Goal: Task Accomplishment & Management: Manage account settings

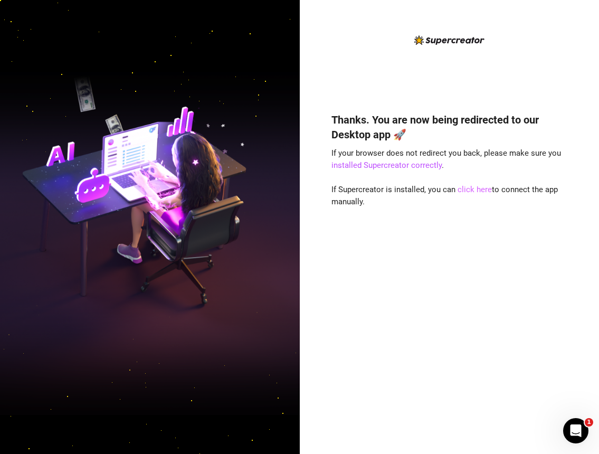
click at [466, 189] on link "click here" at bounding box center [475, 190] width 34 height 10
click at [473, 192] on link "click here" at bounding box center [475, 190] width 34 height 10
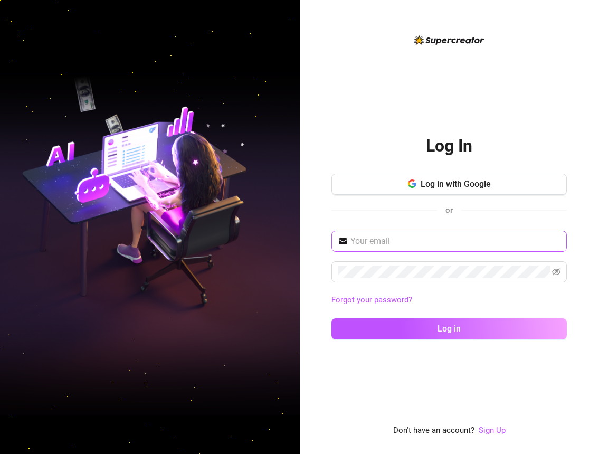
click at [420, 234] on span at bounding box center [450, 241] width 236 height 21
click at [414, 240] on input "text" at bounding box center [456, 241] width 210 height 13
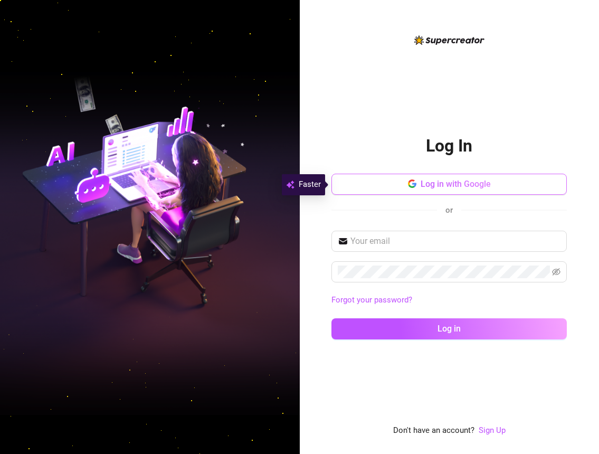
click at [445, 184] on span "Log in with Google" at bounding box center [456, 184] width 70 height 10
